Goal: Task Accomplishment & Management: Manage account settings

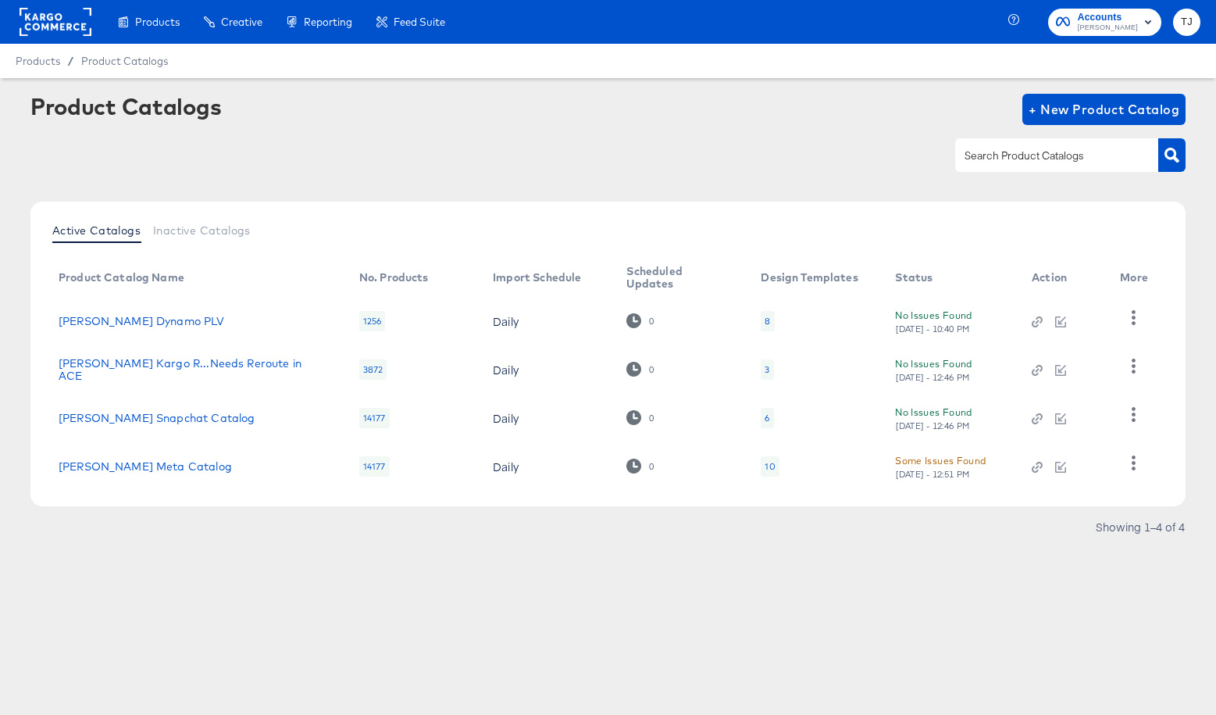
click at [34, 5] on div at bounding box center [56, 22] width 72 height 44
click at [36, 11] on rect at bounding box center [56, 22] width 72 height 28
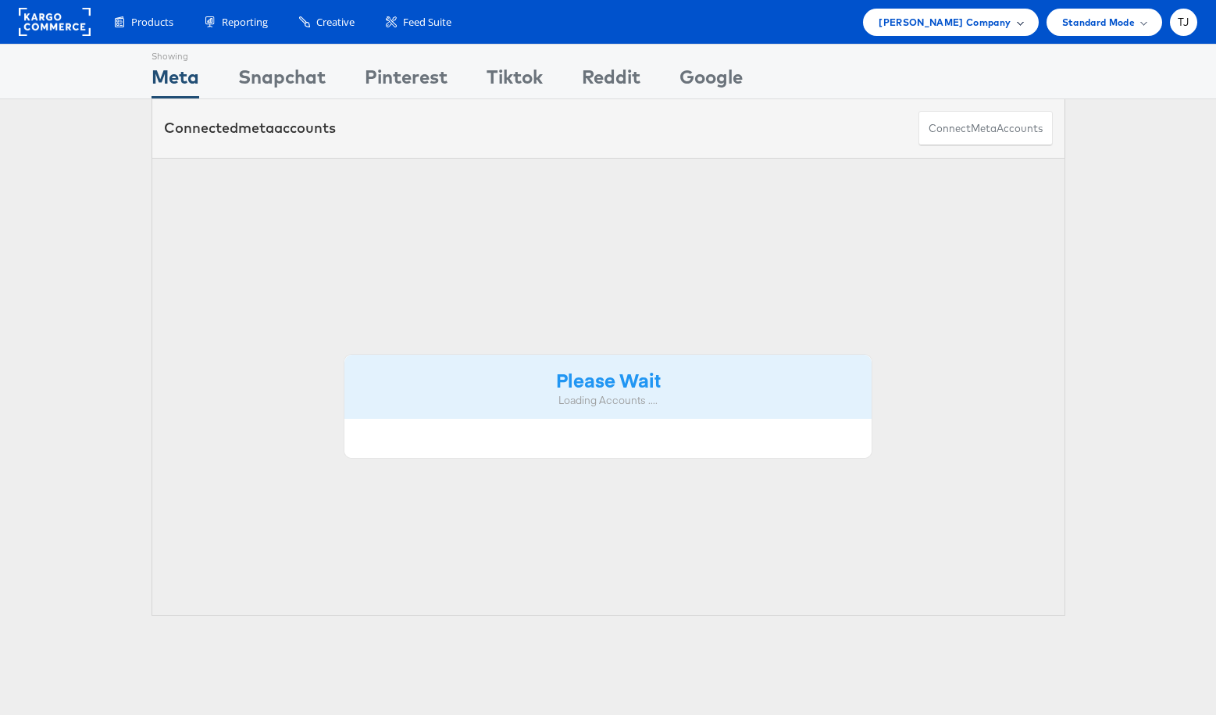
click at [1015, 28] on div "Steve Madden Company" at bounding box center [951, 22] width 144 height 16
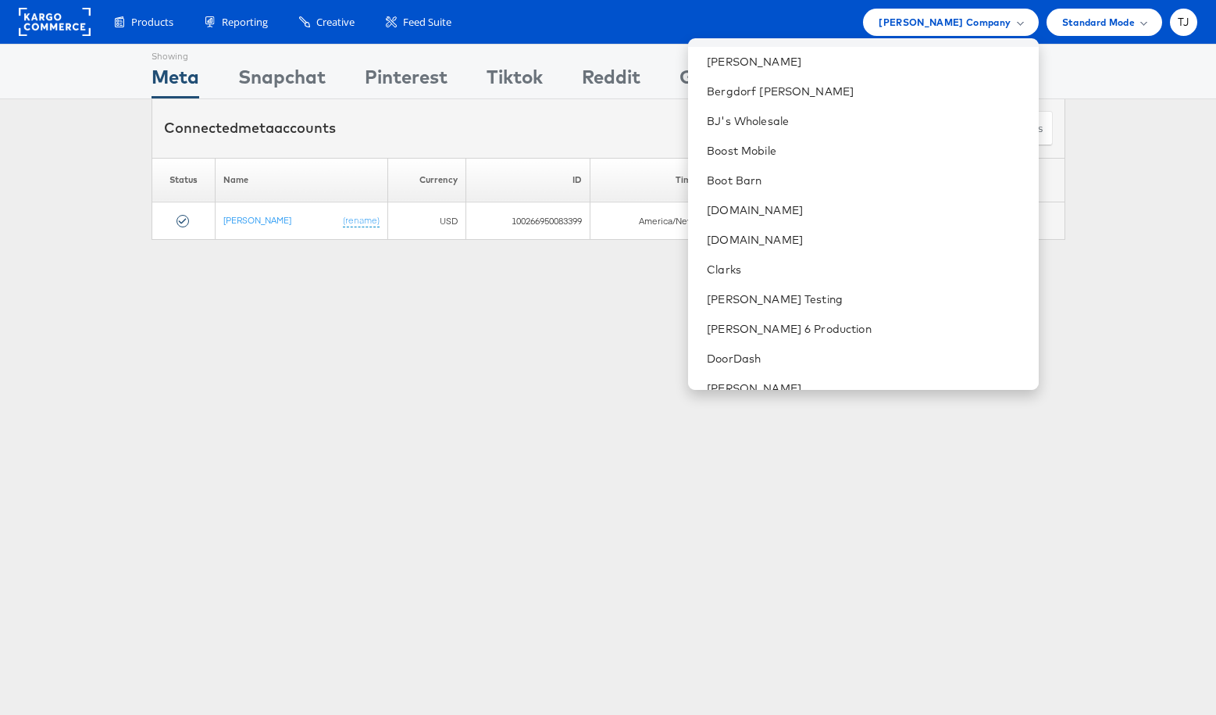
scroll to position [476, 0]
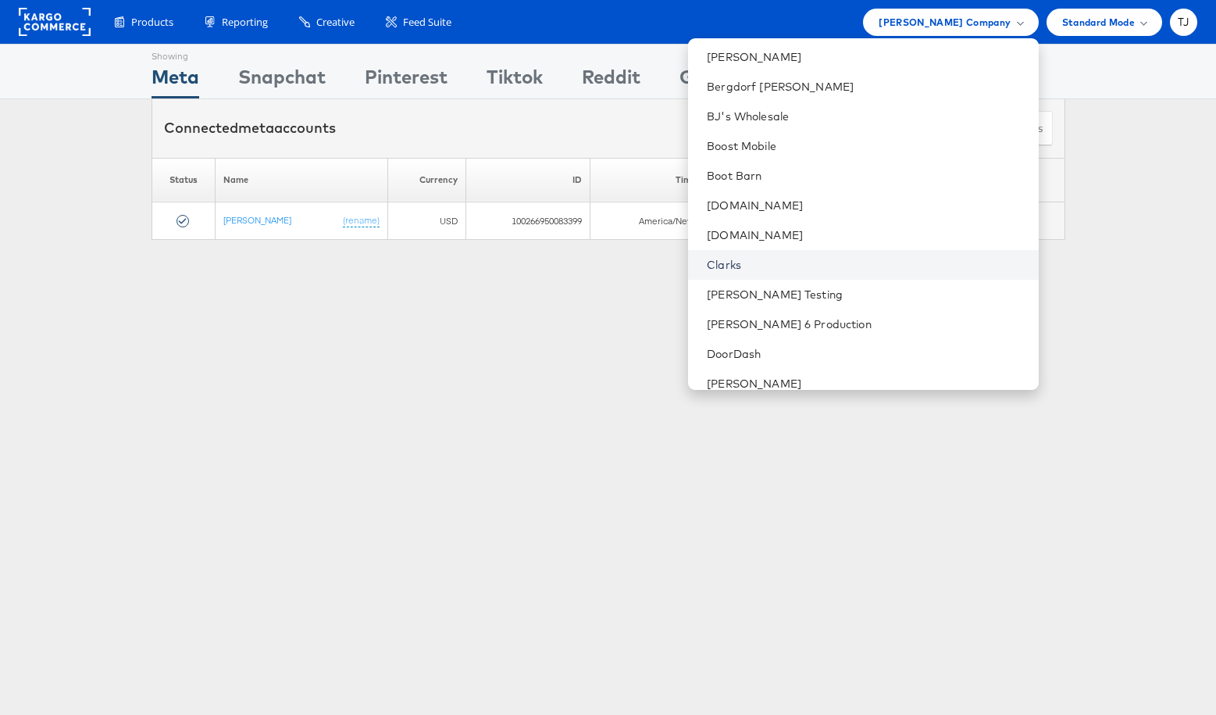
click at [832, 266] on link "Clarks" at bounding box center [866, 265] width 319 height 16
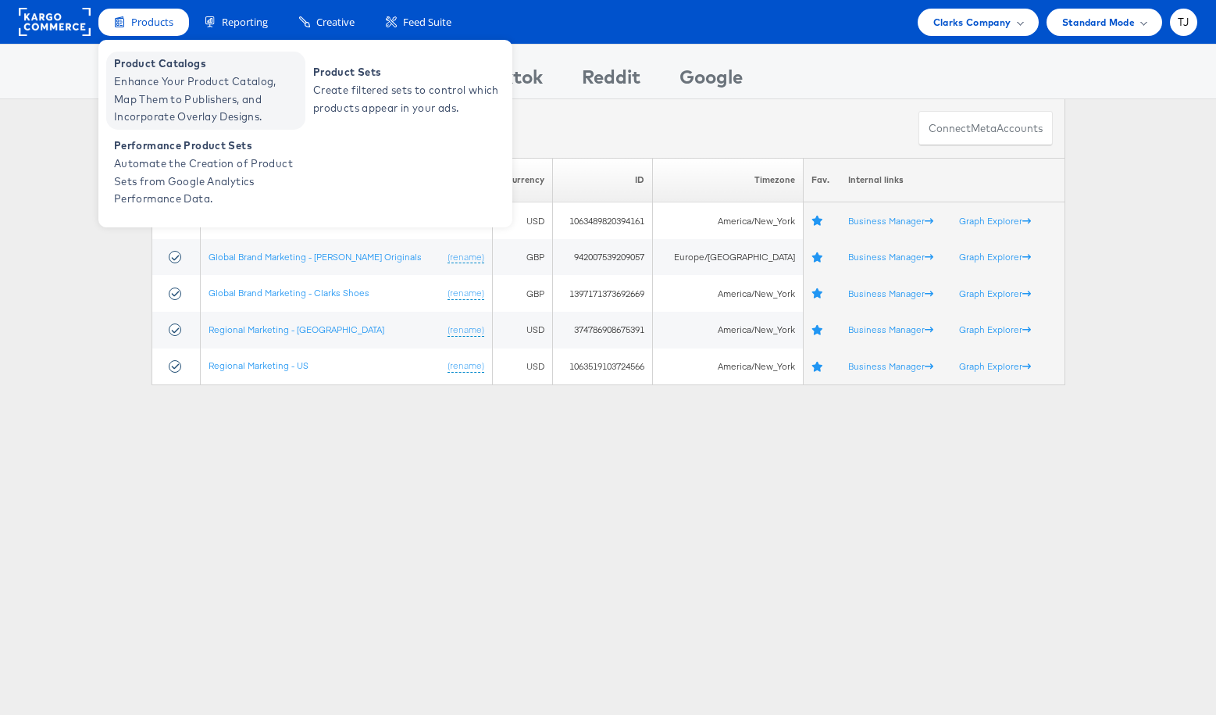
click at [156, 93] on span "Enhance Your Product Catalog, Map Them to Publishers, and Incorporate Overlay D…" at bounding box center [207, 99] width 187 height 53
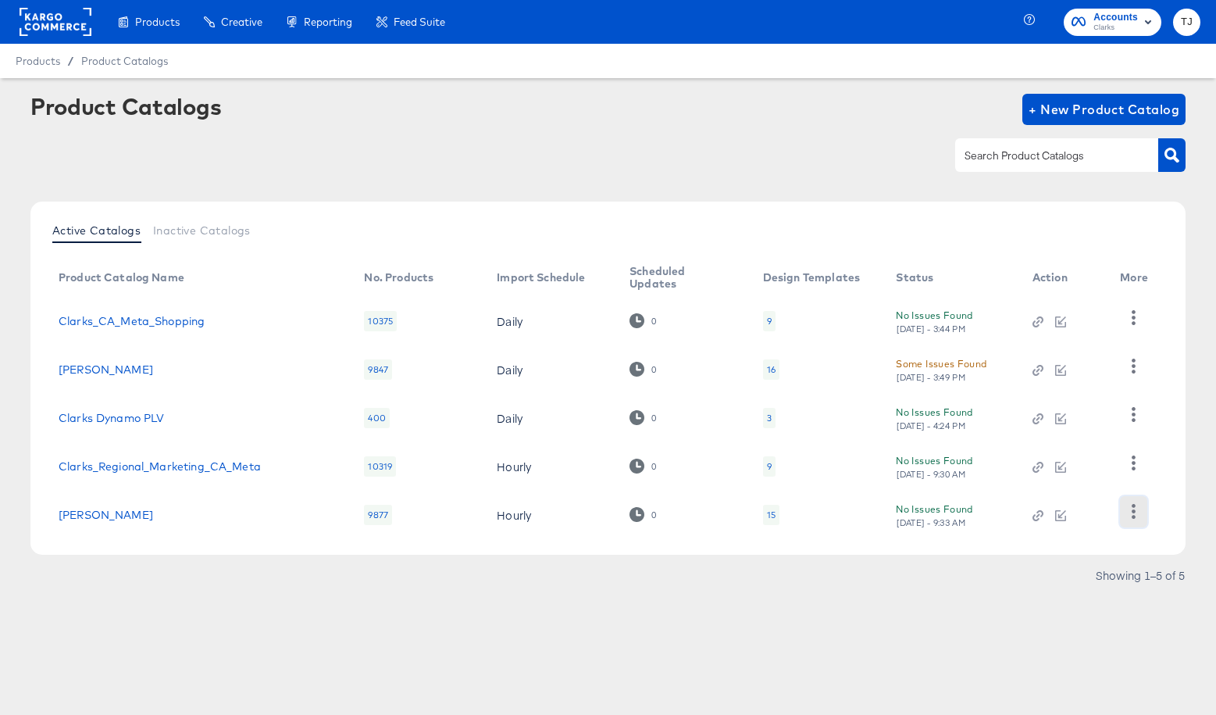
click at [1130, 518] on icon "button" at bounding box center [1133, 511] width 15 height 15
click at [1101, 433] on div "HUD Checks (Internal)" at bounding box center [1070, 433] width 156 height 25
